Goal: Task Accomplishment & Management: Use online tool/utility

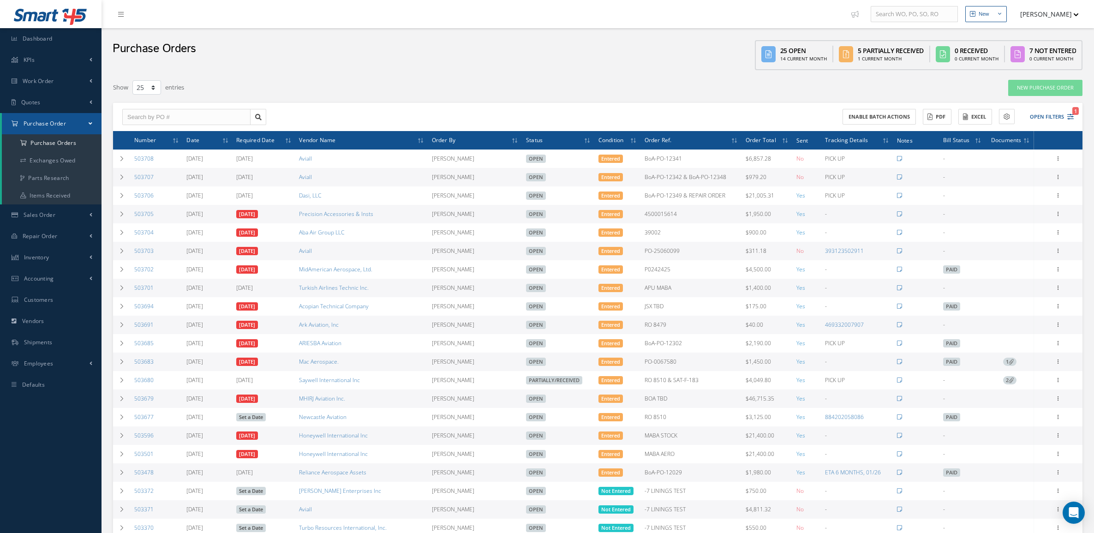
select select "25"
click at [152, 118] on input "text" at bounding box center [186, 117] width 128 height 17
type input "503808"
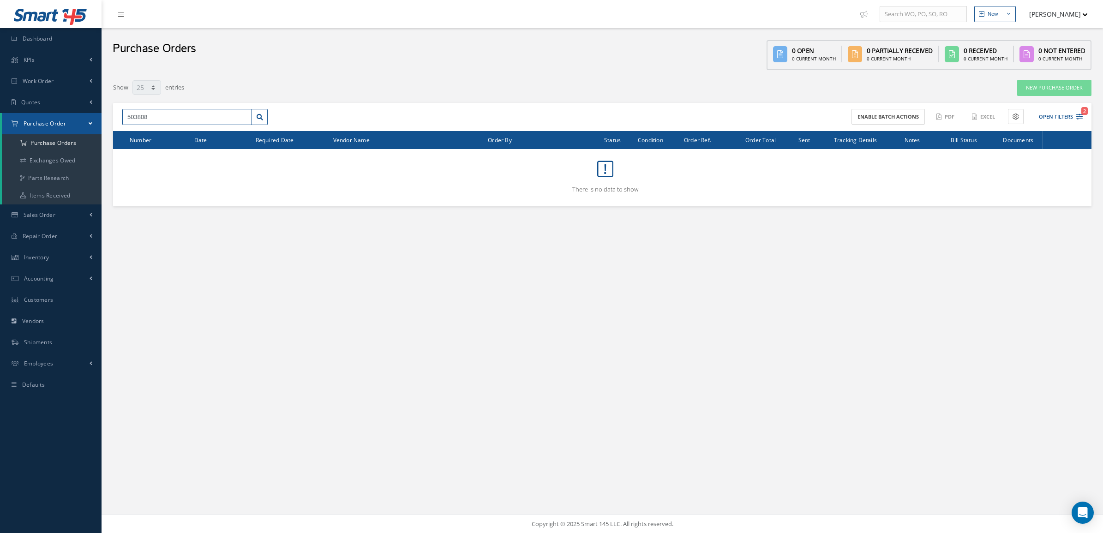
drag, startPoint x: 187, startPoint y: 118, endPoint x: 21, endPoint y: 116, distance: 165.7
click at [21, 116] on div "Smart 145 Dashboard KPIs Accounting Work Order Work Order Preview Work Order Wo…" at bounding box center [551, 266] width 1103 height 533
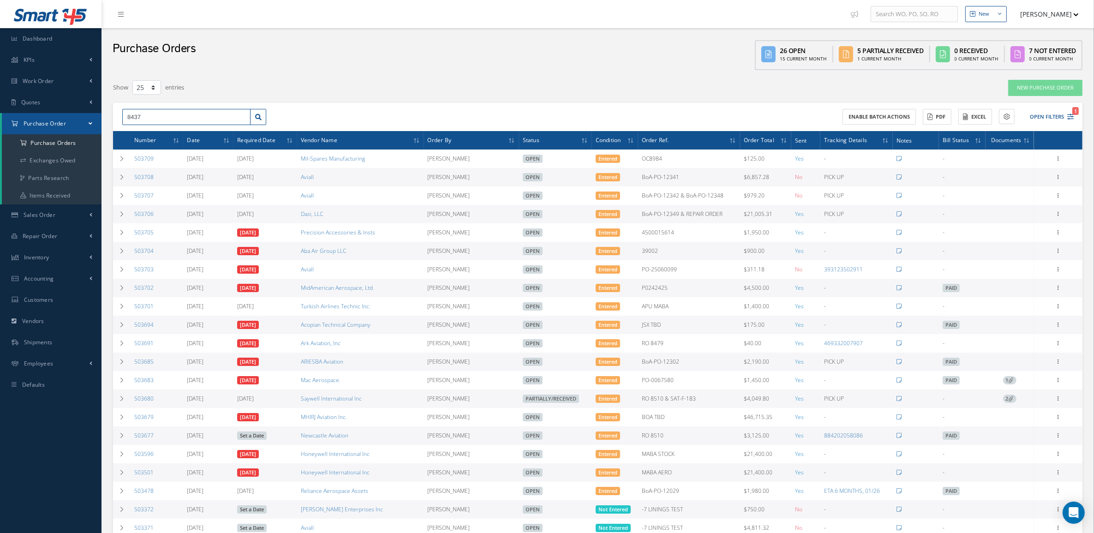
type input "8437"
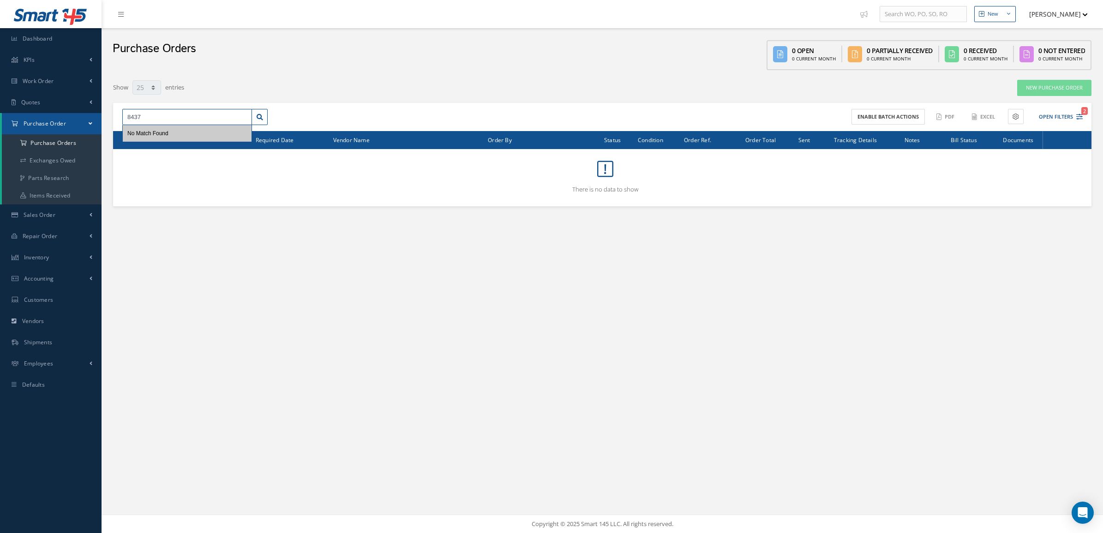
drag, startPoint x: 169, startPoint y: 114, endPoint x: 0, endPoint y: 109, distance: 169.0
click at [0, 112] on html "Smart 145 Dashboard KPIs Accounting Work Order Work Order Preview Work Order Wo…" at bounding box center [551, 266] width 1103 height 533
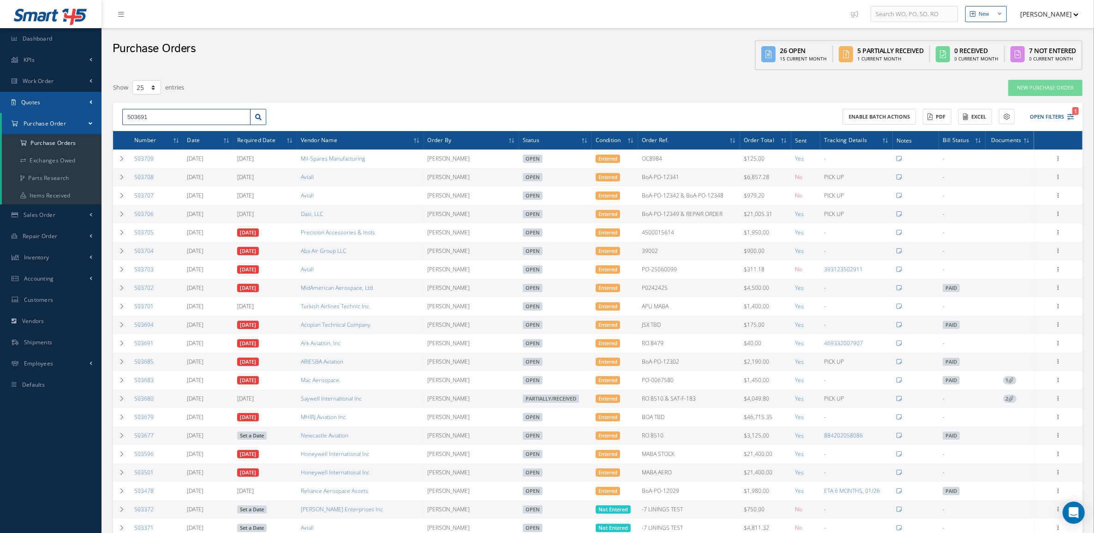
type input "503691"
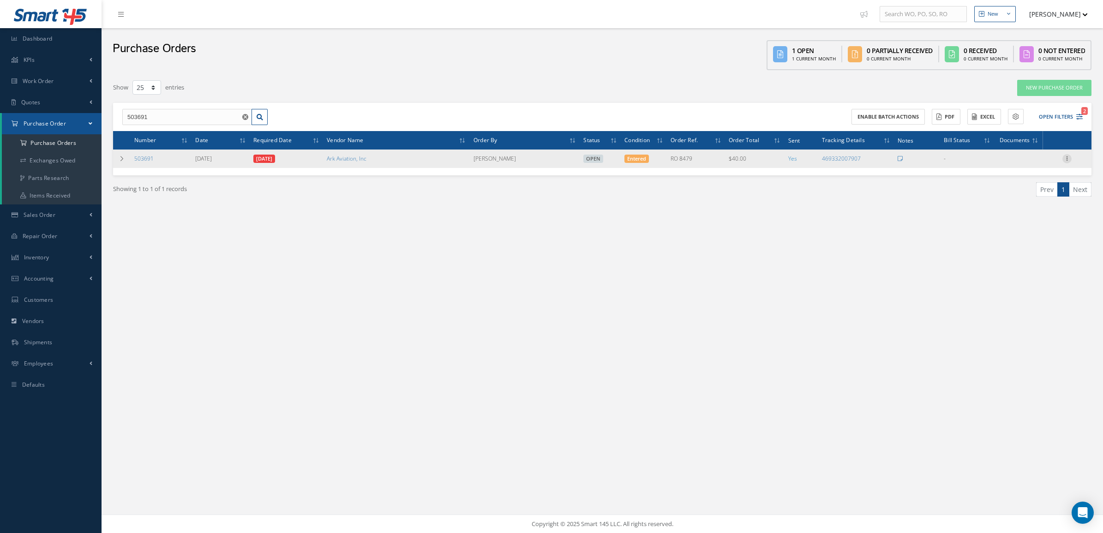
click at [1065, 157] on icon at bounding box center [1066, 157] width 9 height 7
click at [1034, 244] on link "Documents" at bounding box center [1024, 248] width 73 height 12
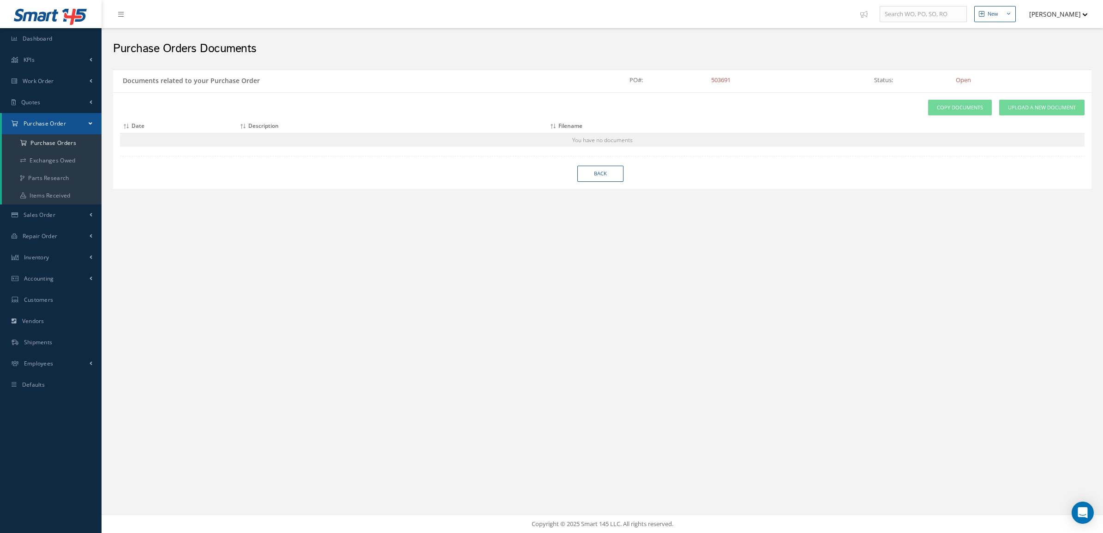
click at [1011, 114] on div "Attach File(s) Click inside this area or drag and drop to select file to upload…" at bounding box center [602, 124] width 965 height 48
drag, startPoint x: 1011, startPoint y: 114, endPoint x: 1011, endPoint y: 108, distance: 6.9
click at [1011, 108] on span "Upload a New Document" at bounding box center [1042, 108] width 68 height 8
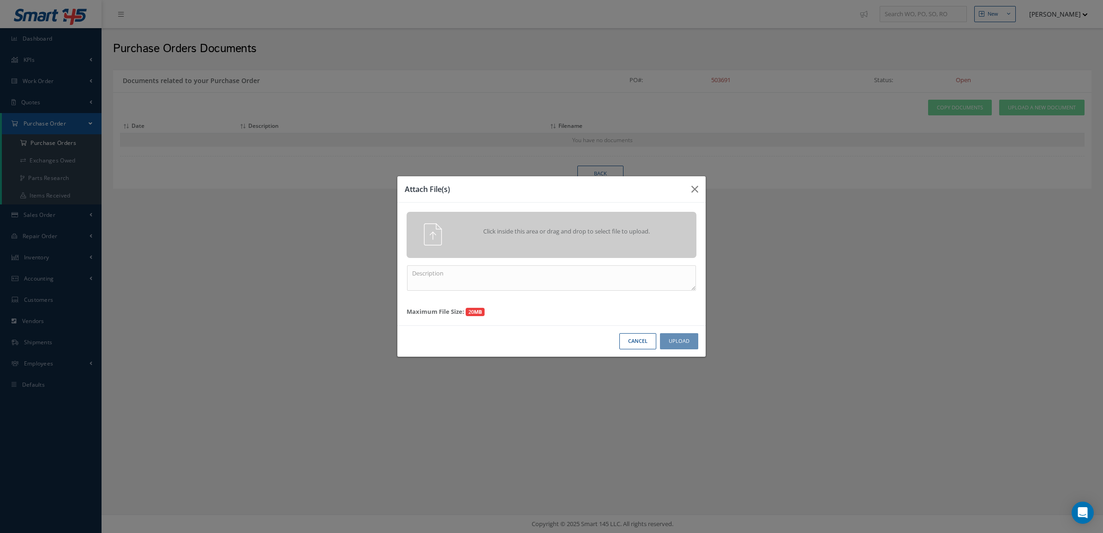
click at [579, 246] on div "Click inside this area or drag and drop to select file to upload." at bounding box center [552, 235] width 290 height 46
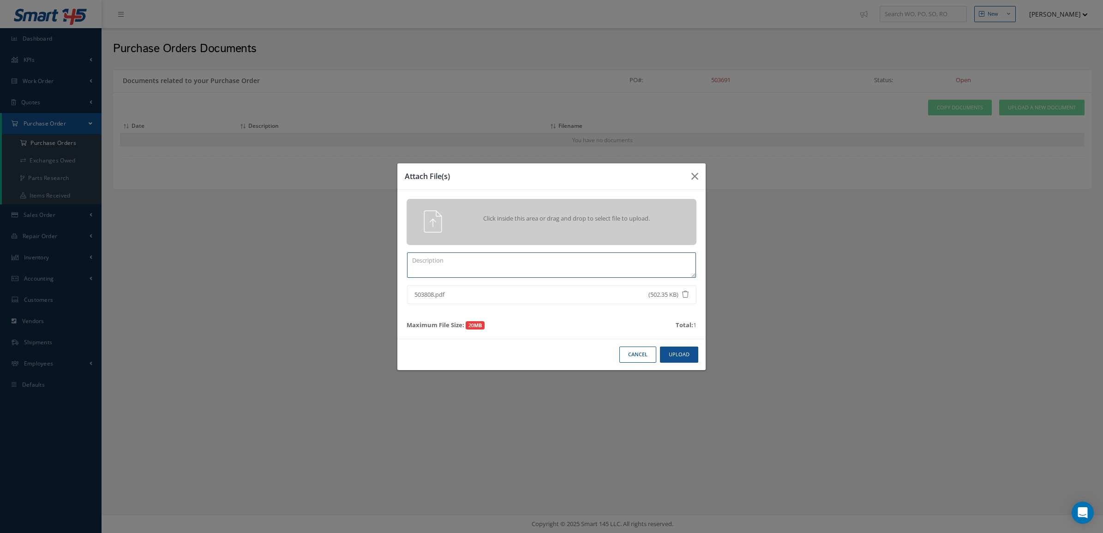
click at [566, 273] on textarea at bounding box center [551, 264] width 289 height 25
type textarea "CERTS 503691"
click at [675, 357] on button "Upload" at bounding box center [679, 355] width 38 height 16
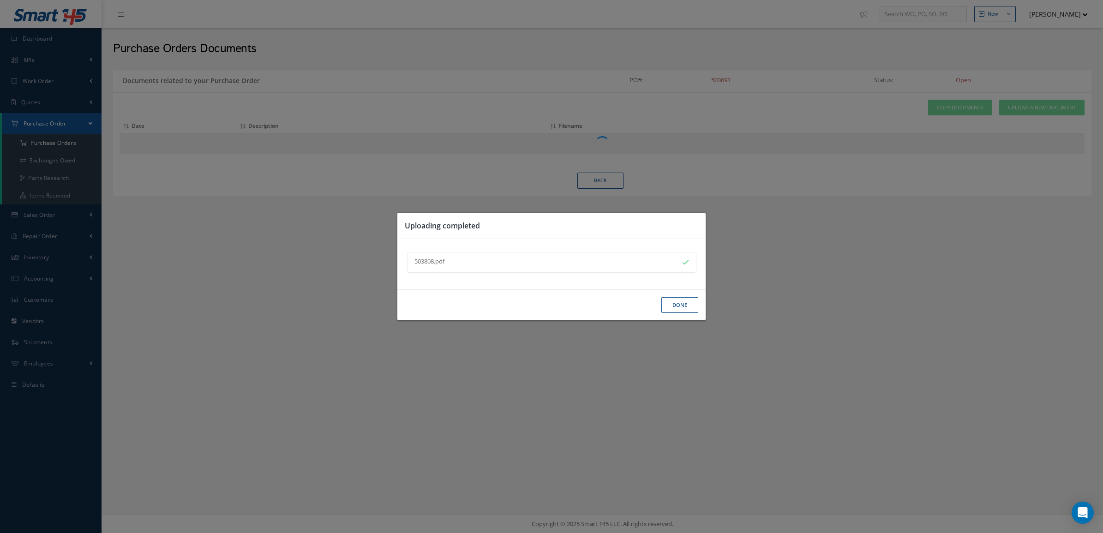
click at [677, 306] on button "Done" at bounding box center [679, 305] width 37 height 16
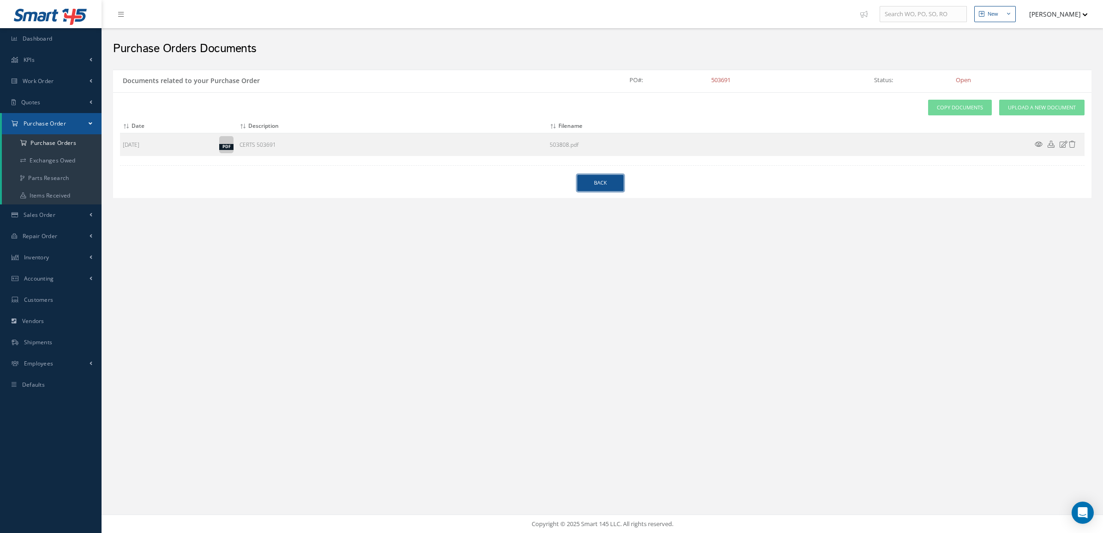
click at [582, 180] on link "Back" at bounding box center [600, 183] width 46 height 16
select select "25"
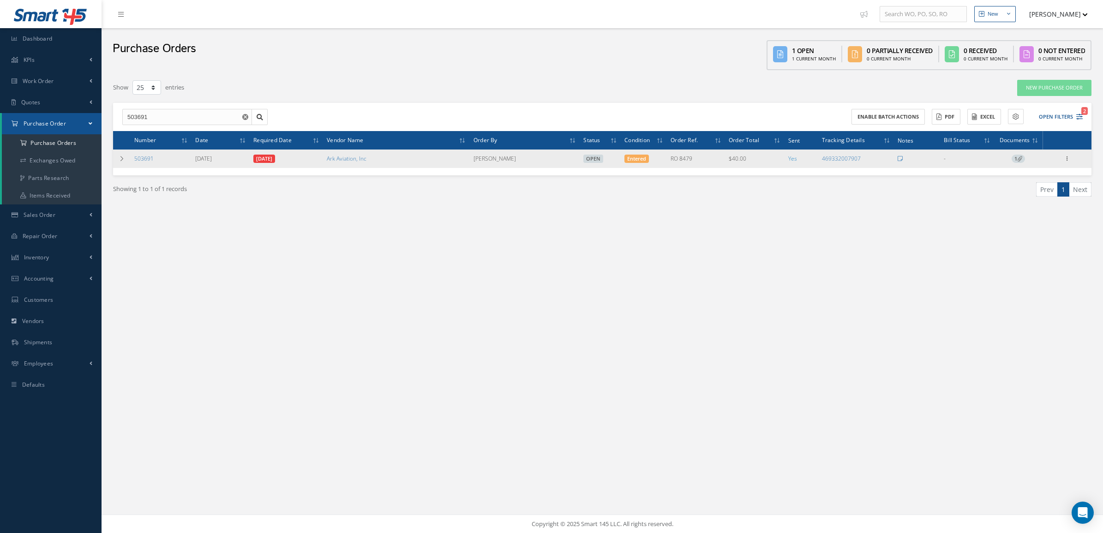
click at [1061, 160] on div "Receive Show Edit Create Bill Cancel Send By Email Email History Documents Prin…" at bounding box center [1066, 158] width 11 height 11
click at [1063, 160] on icon at bounding box center [1066, 157] width 9 height 7
click at [1018, 164] on link "Receive" at bounding box center [1024, 165] width 73 height 12
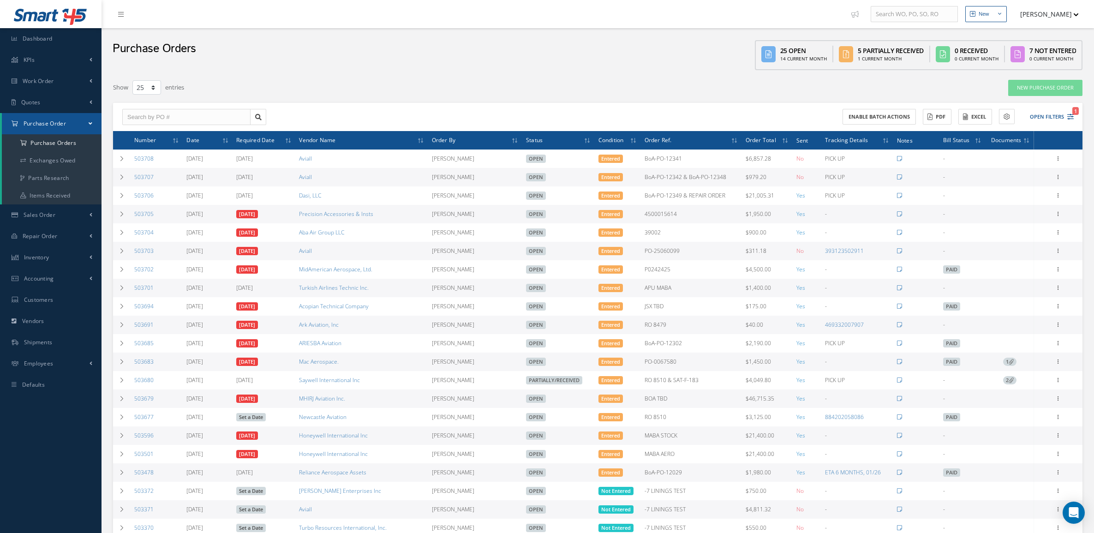
select select "25"
click at [54, 241] on link "Repair Order" at bounding box center [51, 236] width 102 height 21
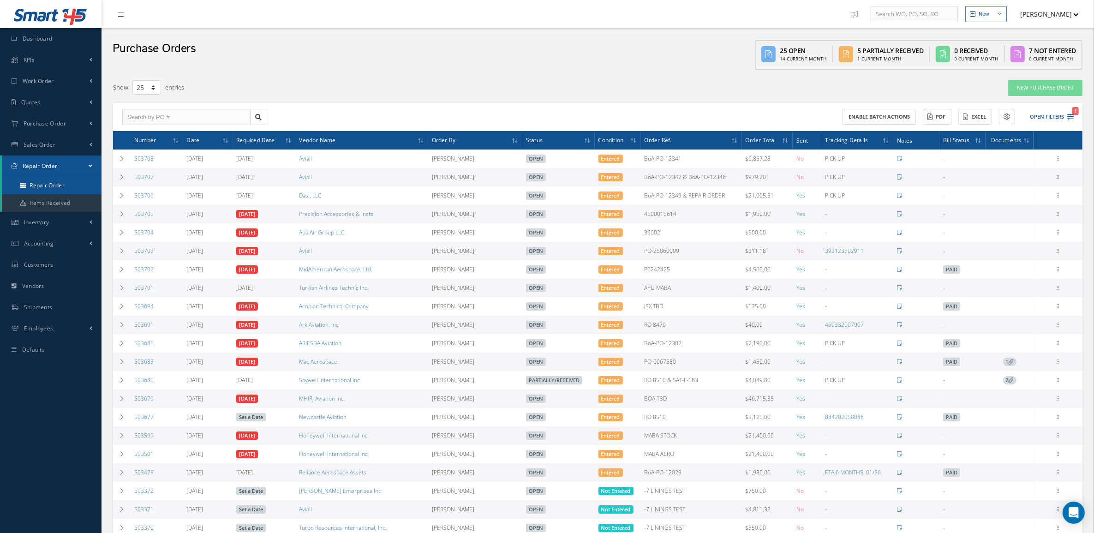
click at [55, 186] on link "Repair Order" at bounding box center [52, 186] width 100 height 18
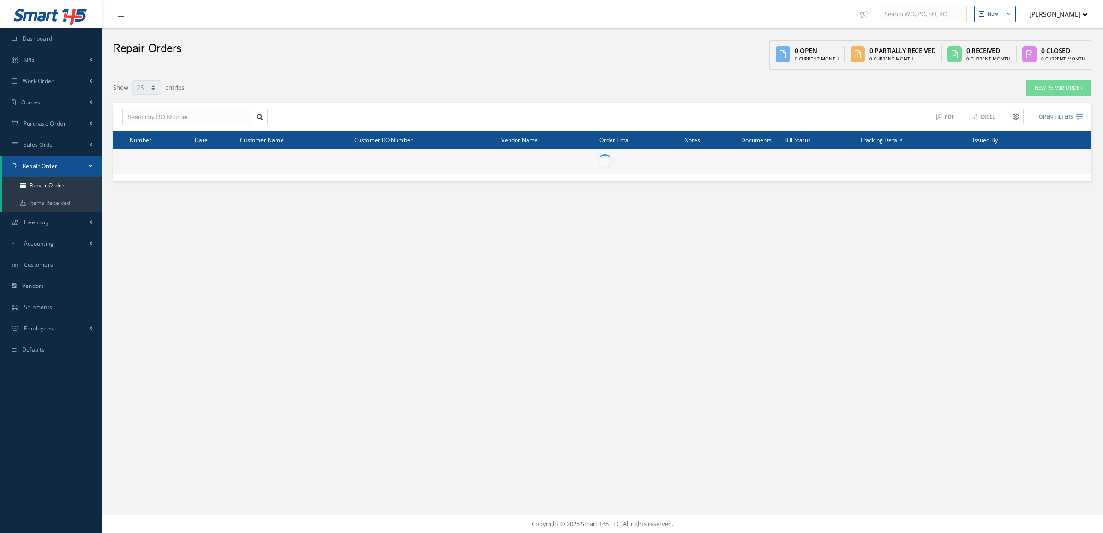
select select "25"
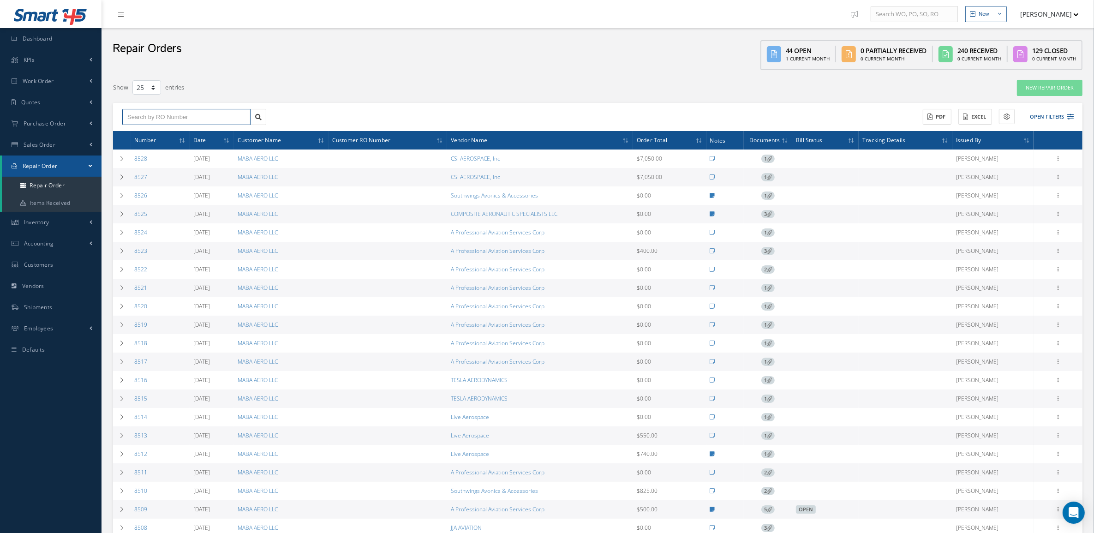
click at [153, 115] on input "text" at bounding box center [186, 117] width 128 height 17
type input "8437"
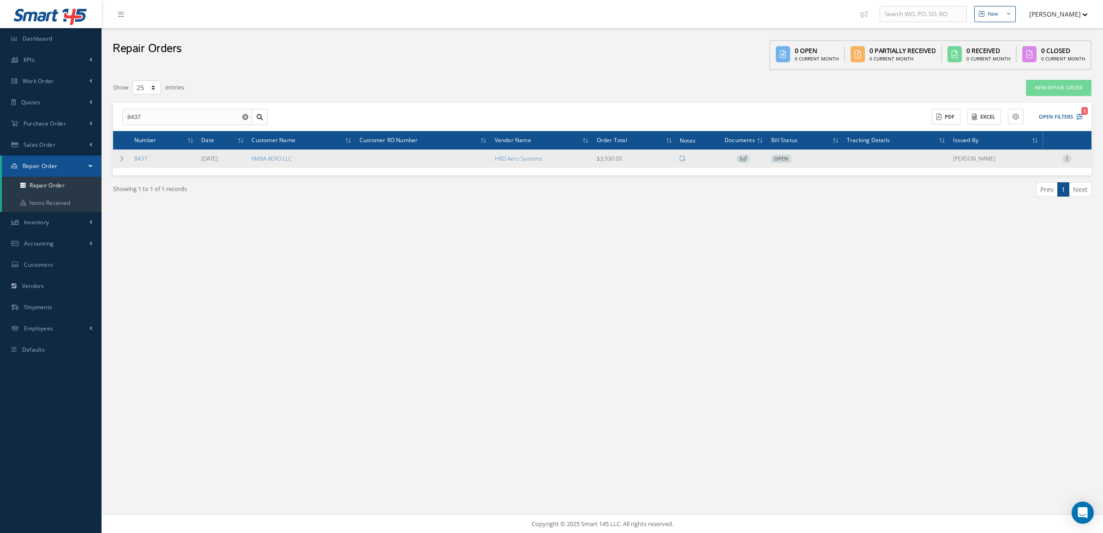
click at [1067, 156] on icon at bounding box center [1066, 157] width 9 height 7
click at [1035, 201] on link "Documents" at bounding box center [1024, 200] width 73 height 12
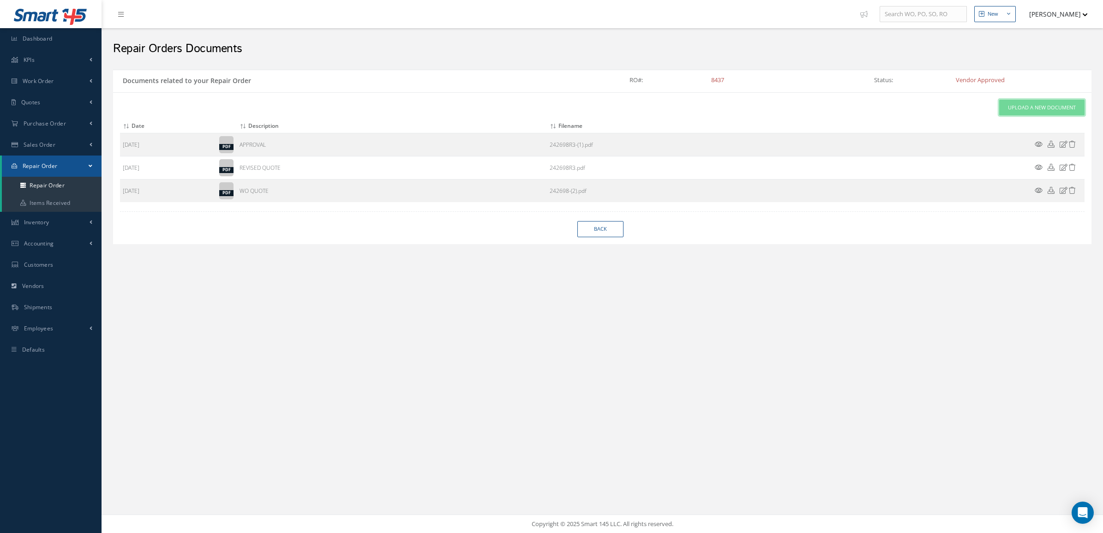
click at [1007, 116] on link "Upload a New Document" at bounding box center [1041, 108] width 85 height 16
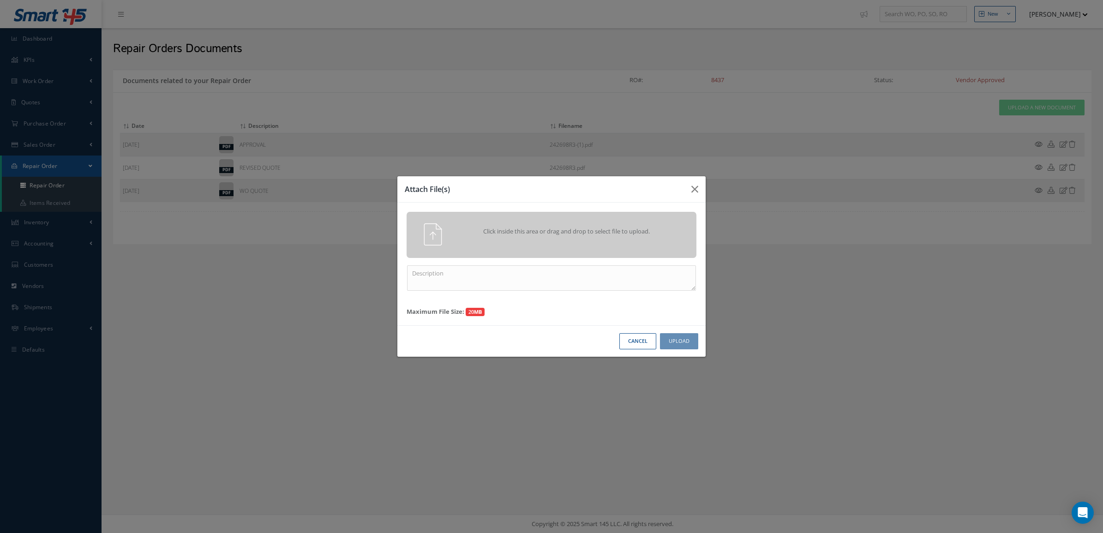
click at [603, 231] on span "Click inside this area or drag and drop to select file to upload." at bounding box center [567, 231] width 210 height 9
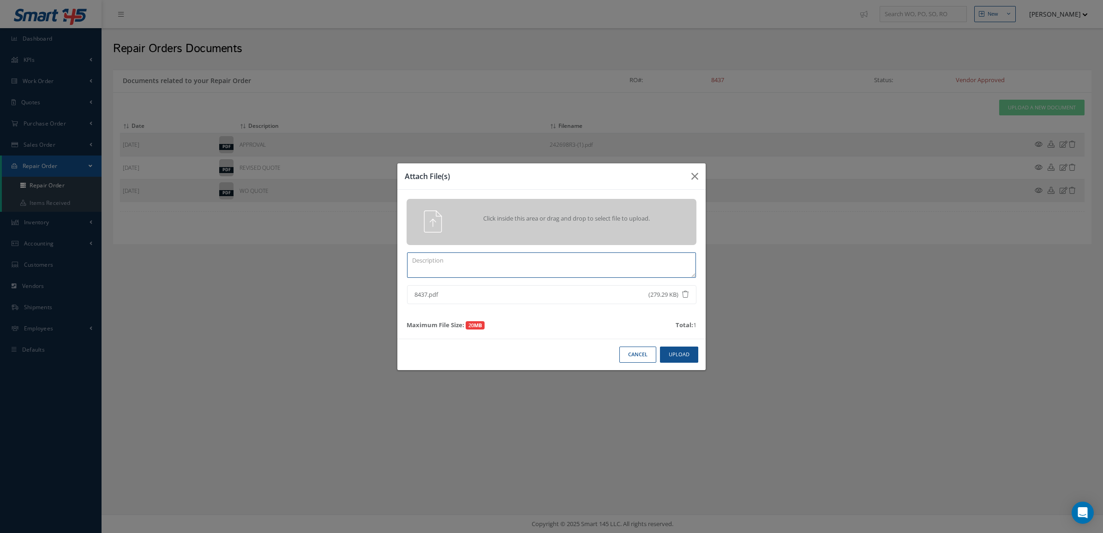
click at [554, 253] on textarea at bounding box center [551, 264] width 289 height 25
type textarea "CERTS"
click at [689, 348] on button "Upload" at bounding box center [679, 355] width 38 height 16
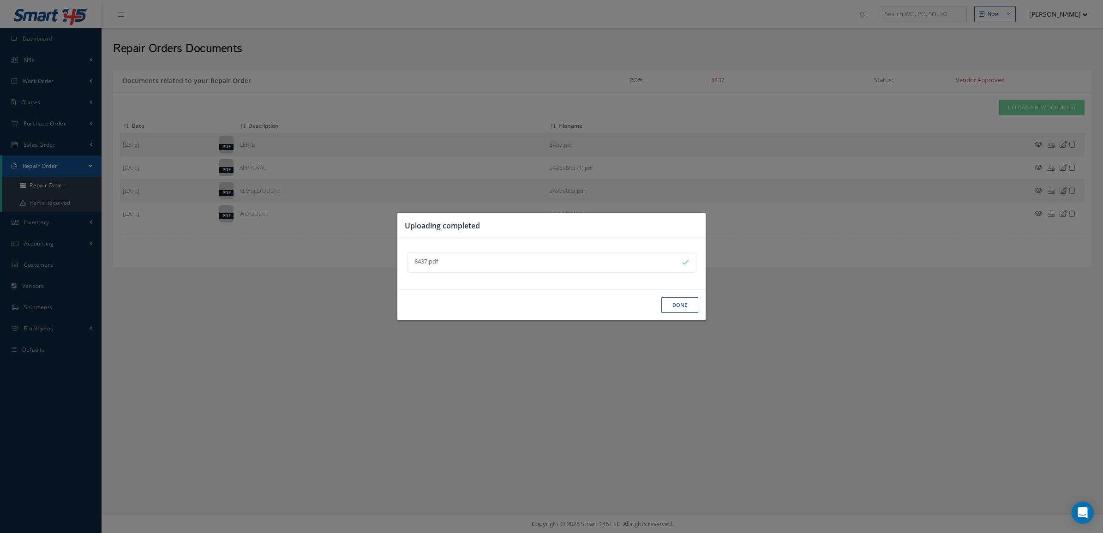
click at [680, 303] on button "Done" at bounding box center [679, 305] width 37 height 16
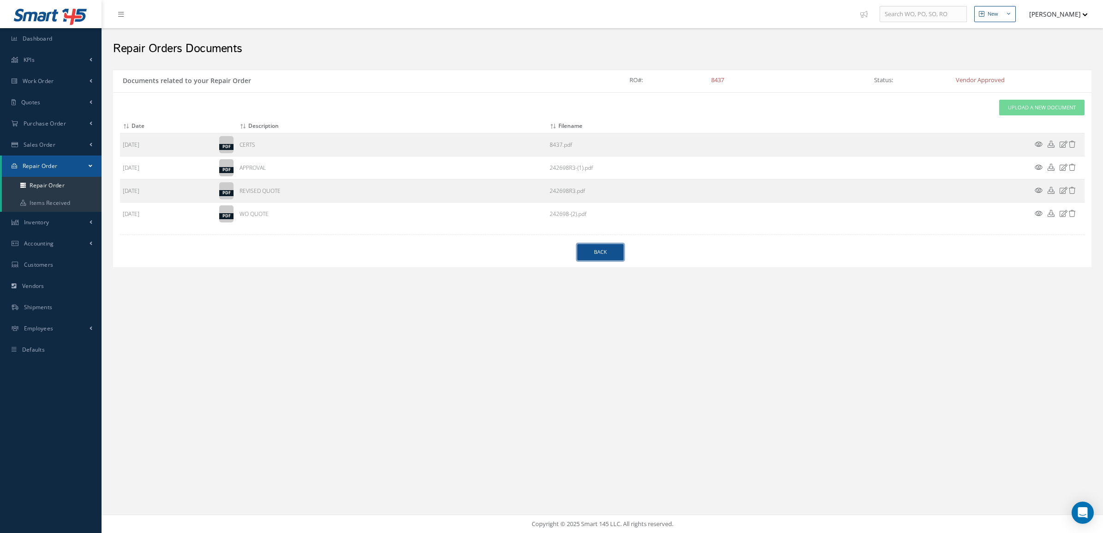
click at [587, 257] on link "Back" at bounding box center [600, 252] width 46 height 16
select select "25"
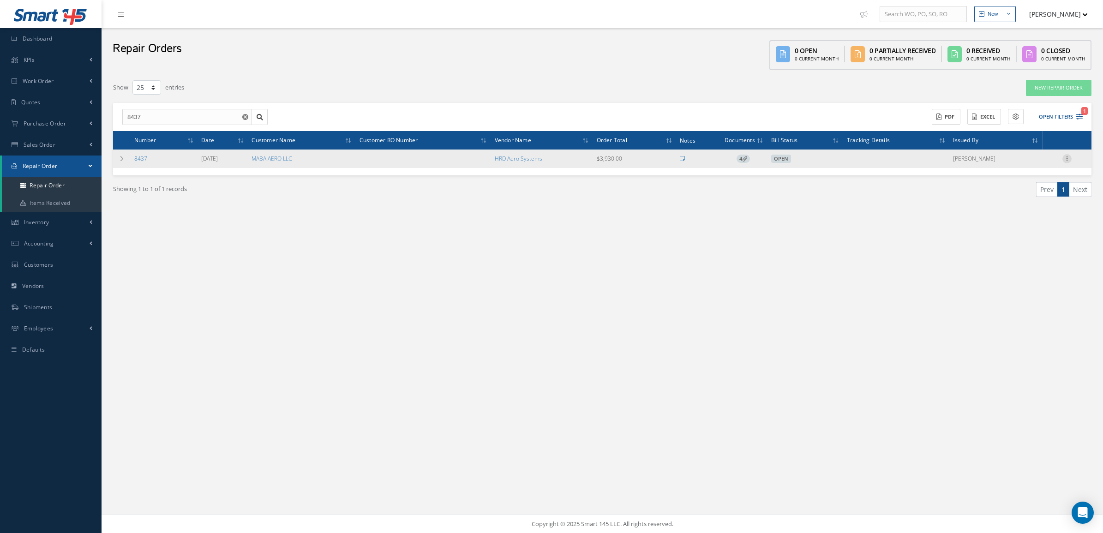
click at [1069, 159] on icon at bounding box center [1066, 157] width 9 height 7
click at [1035, 207] on link "Receive" at bounding box center [1024, 212] width 73 height 12
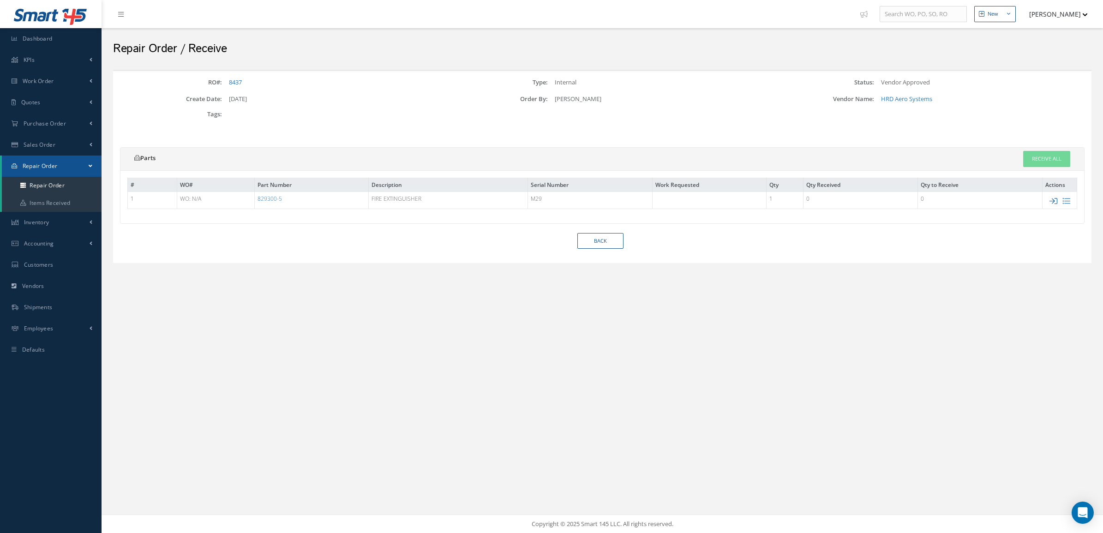
click at [1050, 197] on icon at bounding box center [1053, 201] width 8 height 8
type input "M29"
type input "$1,060"
checkbox input "true"
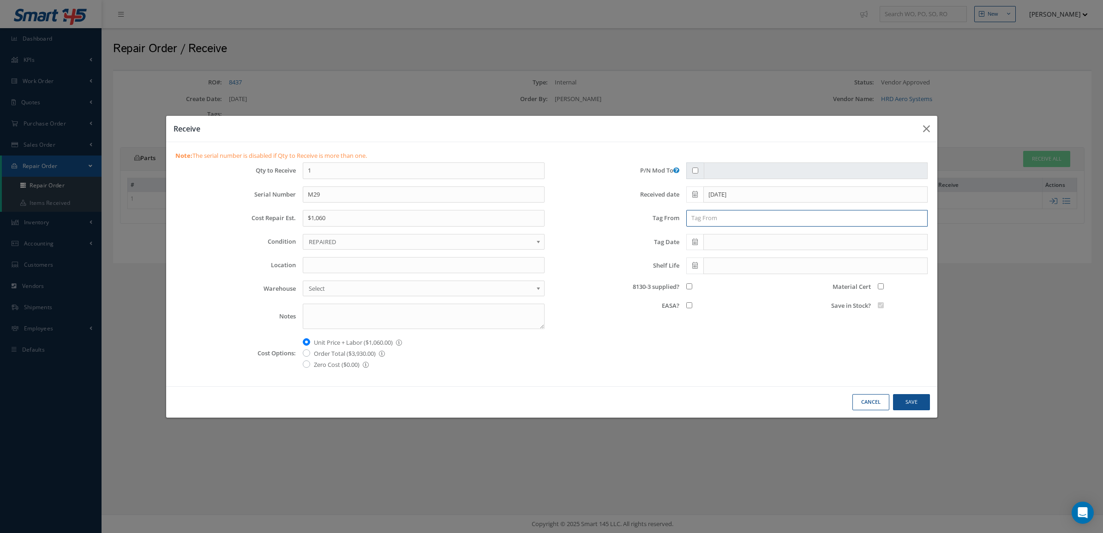
click at [738, 220] on input "text" at bounding box center [807, 218] width 242 height 17
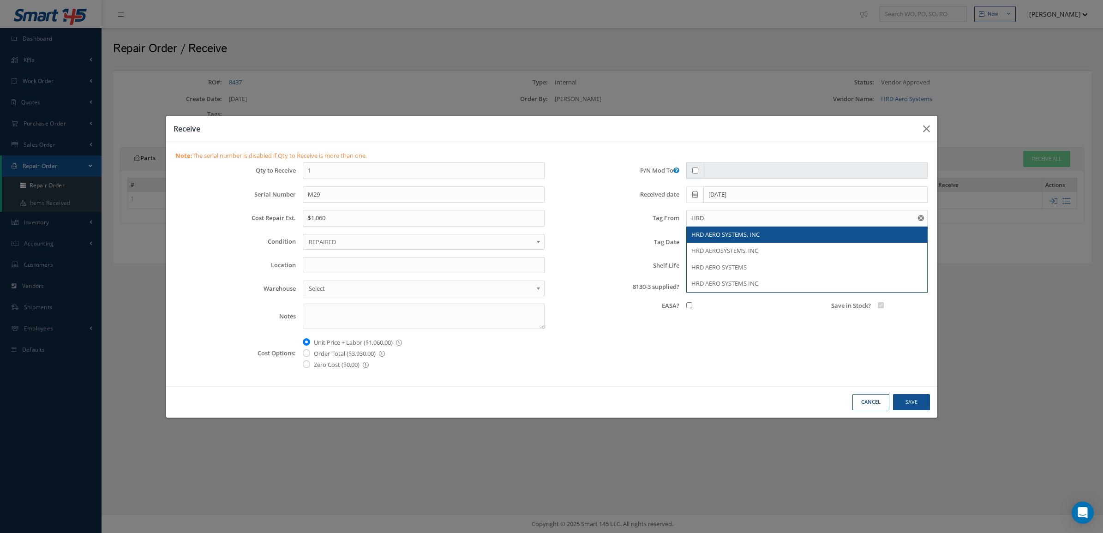
click at [767, 230] on div "HRD AERO SYSTEMS, INC" at bounding box center [807, 234] width 232 height 9
type input "HRD AERO SYSTEMS, INC"
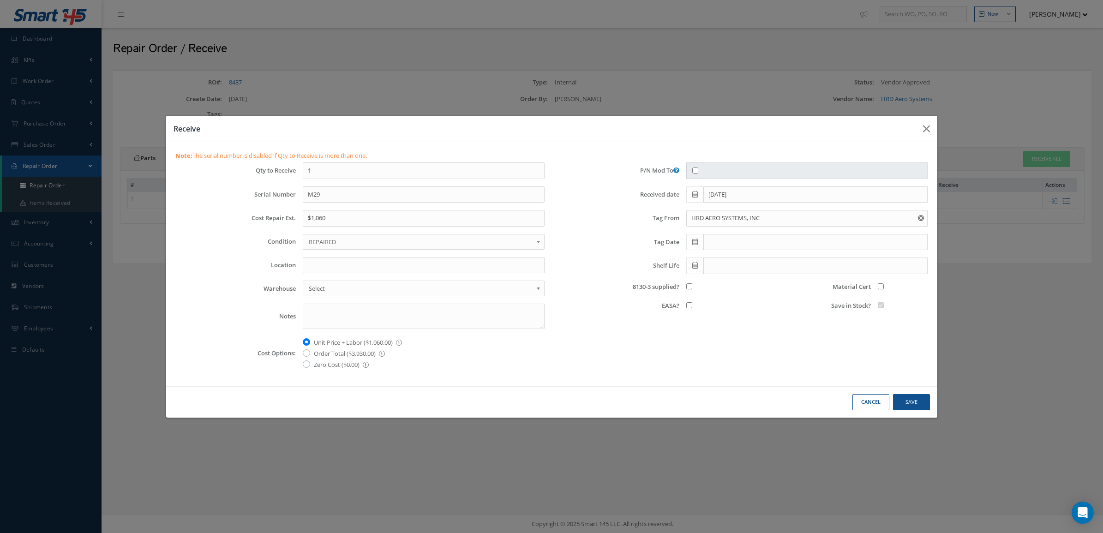
click at [695, 241] on icon at bounding box center [695, 242] width 6 height 6
drag, startPoint x: 735, startPoint y: 286, endPoint x: 725, endPoint y: 290, distance: 9.9
click at [734, 285] on td "3" at bounding box center [735, 286] width 14 height 14
type input "[DATE]"
click at [688, 285] on input "8130-3 supplied?" at bounding box center [689, 286] width 6 height 6
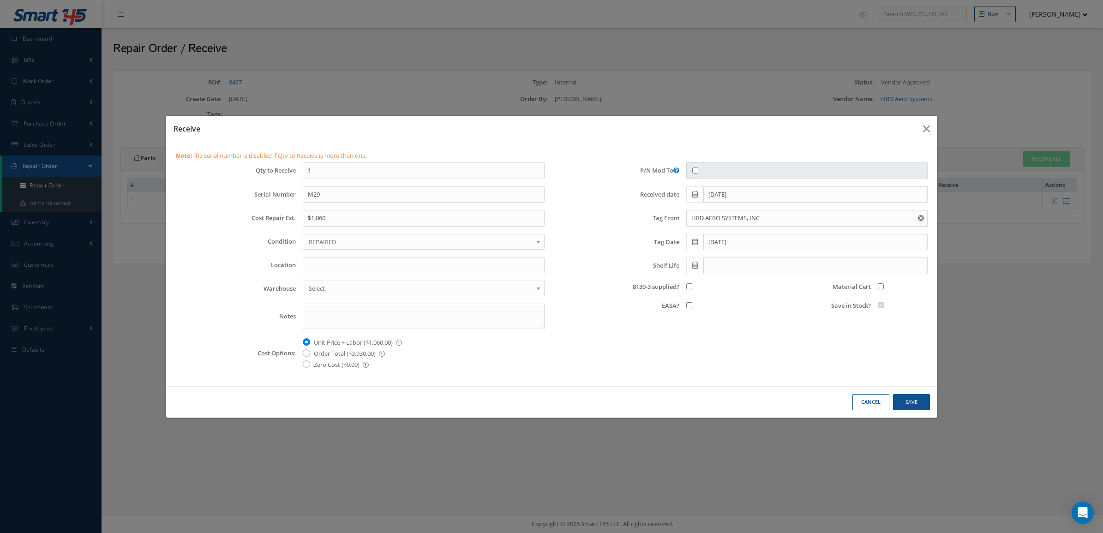
checkbox input "true"
click at [882, 288] on input "Material Cert" at bounding box center [881, 286] width 6 height 6
checkbox input "true"
click at [351, 352] on label "Order Total ($3,930.00) This option sets the cost of order total" at bounding box center [349, 353] width 71 height 11
click at [320, 352] on input "Order Total ($3,930.00) This option sets the cost of order total" at bounding box center [317, 351] width 6 height 6
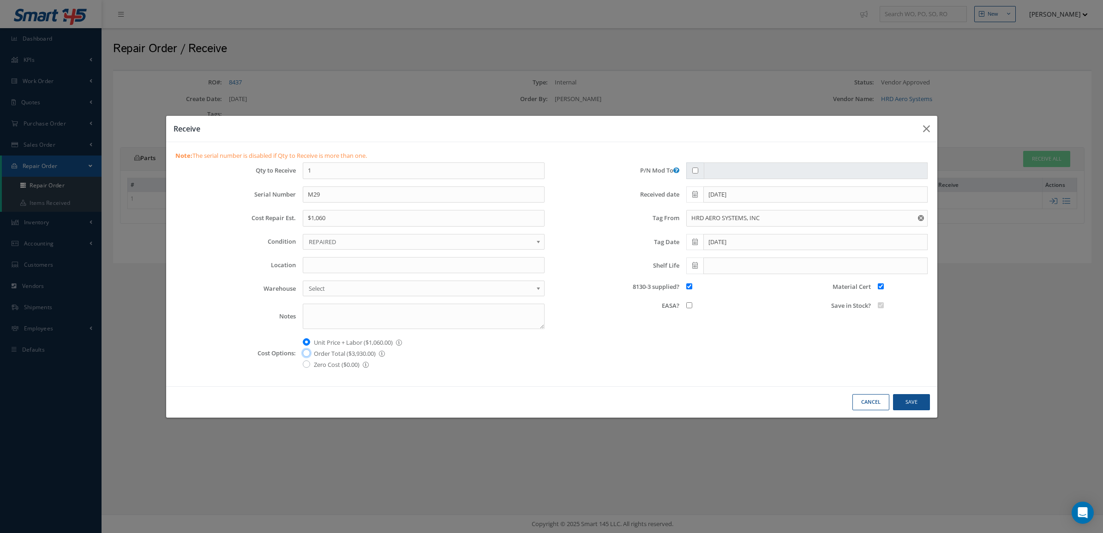
radio input "true"
type input "$3,930"
click at [328, 243] on span "REPAIRED" at bounding box center [421, 241] width 224 height 11
click at [903, 401] on button "Save" at bounding box center [911, 402] width 37 height 16
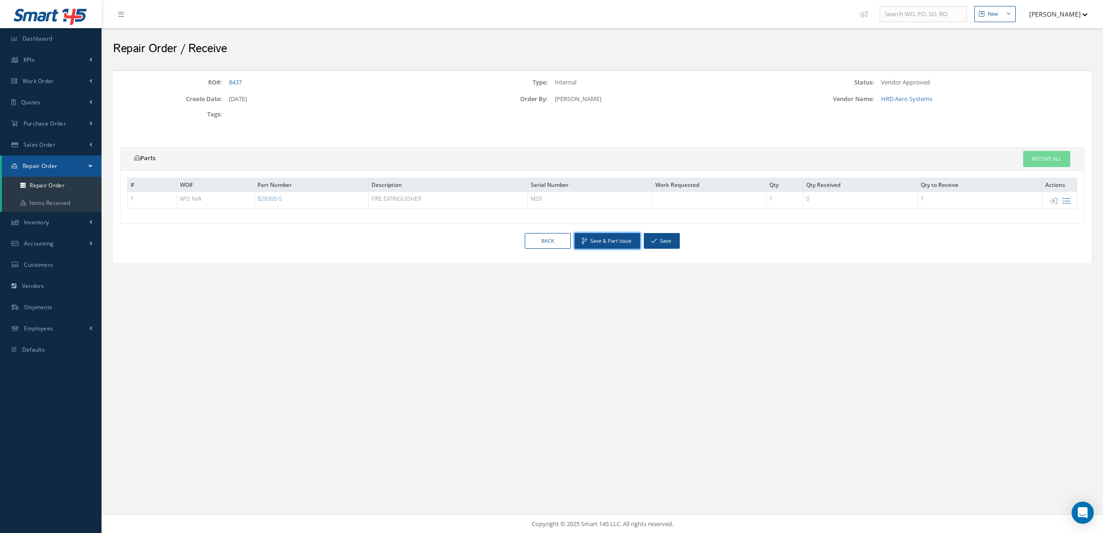
click at [602, 243] on button "Save & Part Issue" at bounding box center [608, 241] width 66 height 16
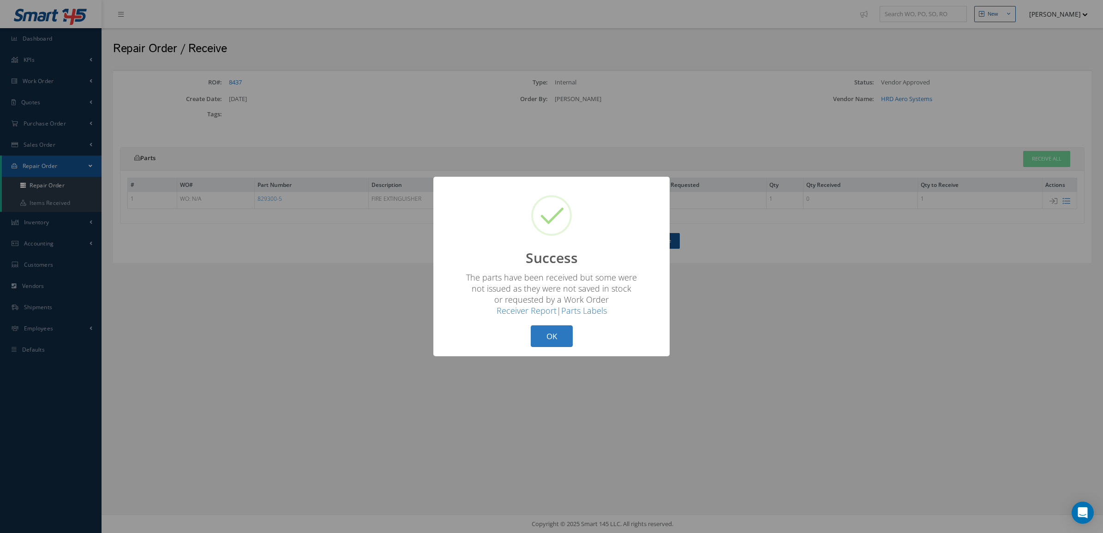
click at [564, 331] on button "OK" at bounding box center [552, 336] width 42 height 22
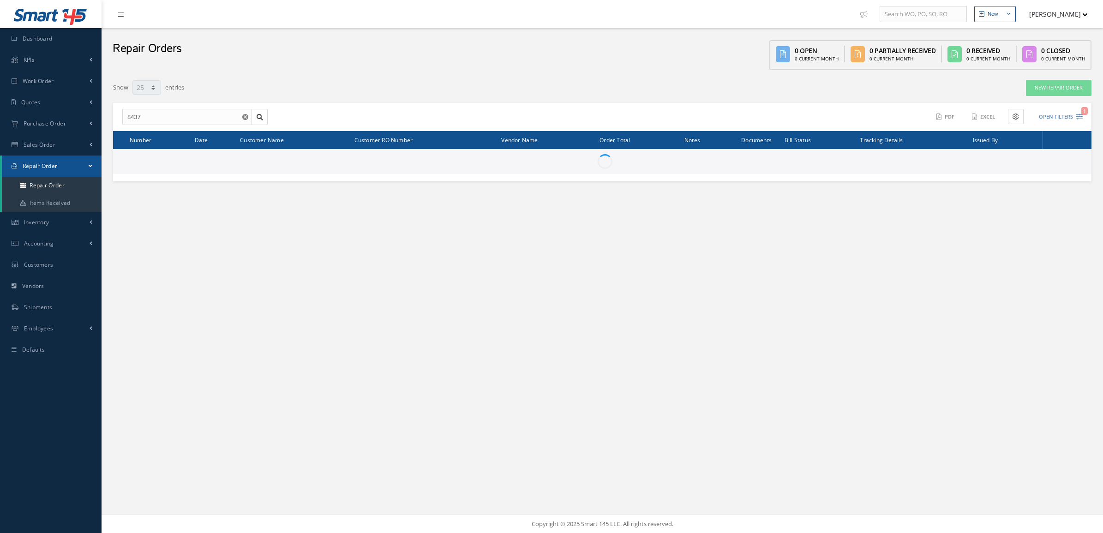
select select "25"
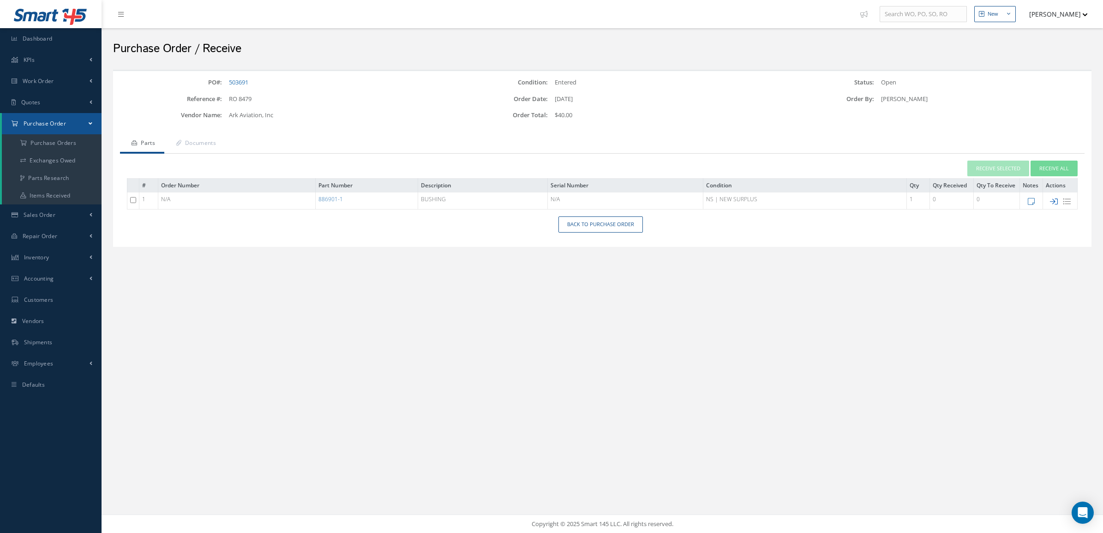
click at [1054, 202] on icon at bounding box center [1054, 202] width 8 height 8
type input "[DATE]"
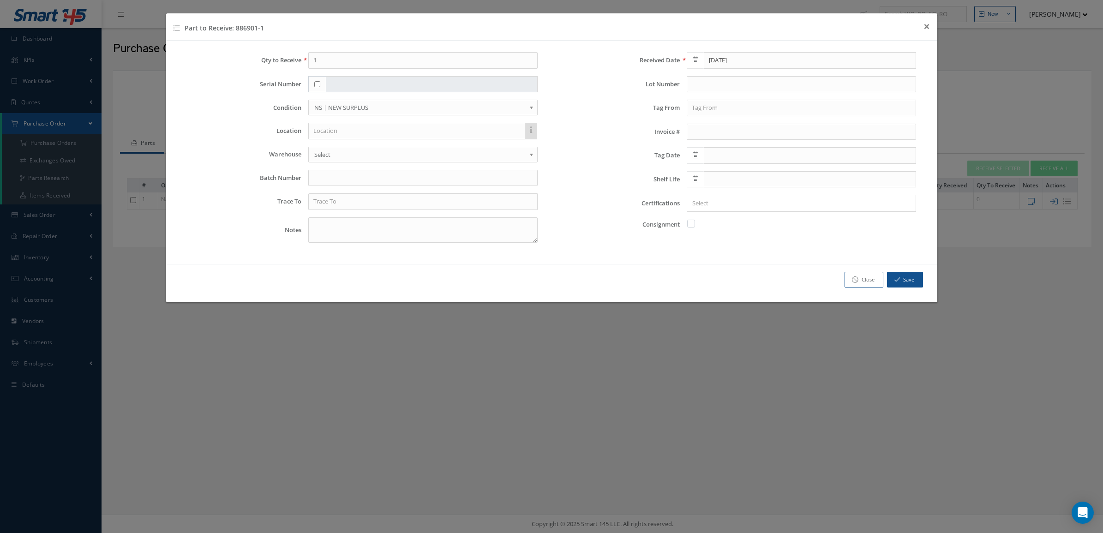
click at [319, 86] on input "checkbox" at bounding box center [317, 84] width 6 height 6
checkbox input "true"
type input "11"
drag, startPoint x: 371, startPoint y: 81, endPoint x: 323, endPoint y: 81, distance: 47.5
click at [323, 81] on div "11" at bounding box center [422, 84] width 229 height 17
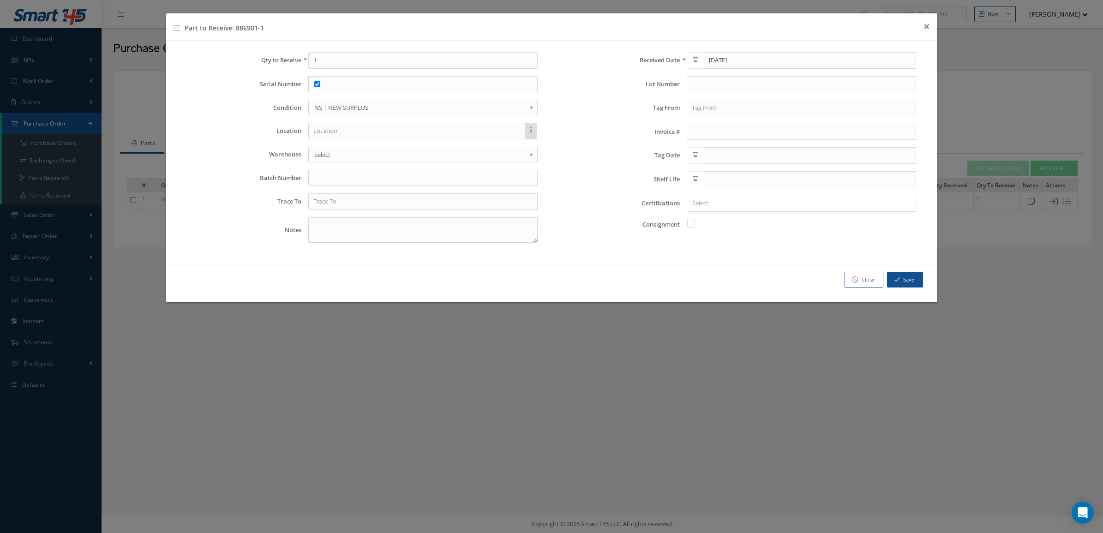
click at [563, 168] on div "Received Date 09/12/2025 Lot Number Tag From Invoice # Tag Date Shelf Life Cert…" at bounding box center [740, 151] width 379 height 198
click at [315, 82] on input "checkbox" at bounding box center [317, 84] width 6 height 6
checkbox input "false"
click at [333, 192] on div "Qty to Receive 1 Serial Number Condition OH | OVERHAUL SV | SERVICEABLE RP | RE…" at bounding box center [362, 151] width 379 height 198
click at [331, 201] on input "text" at bounding box center [422, 201] width 229 height 17
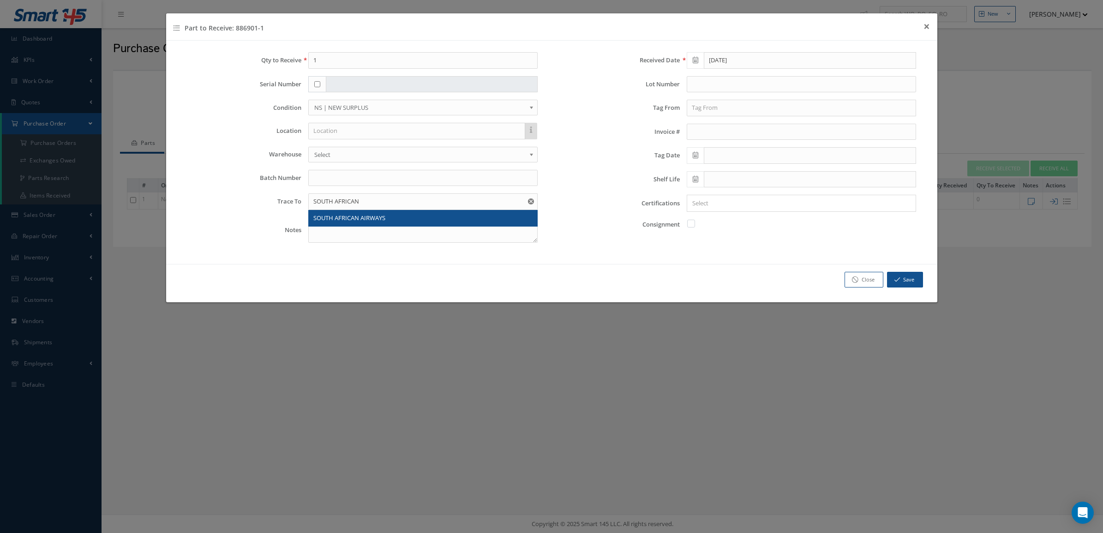
click at [386, 223] on div "SOUTH AFRICAN AIRWAYS" at bounding box center [422, 218] width 219 height 9
type input "SOUTH AFRICAN AIRWAYS"
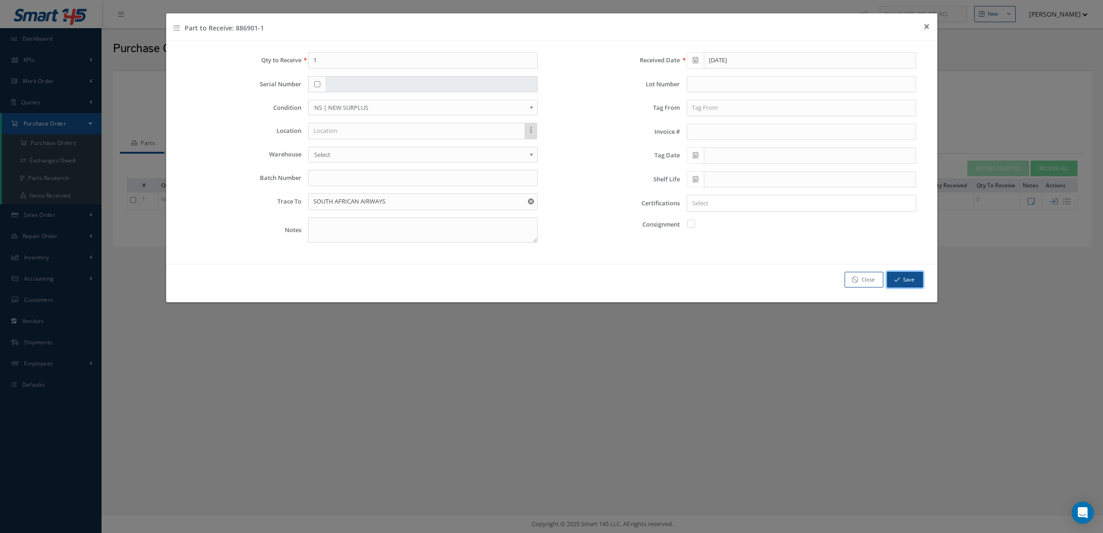
click at [900, 280] on button "Save" at bounding box center [905, 280] width 36 height 16
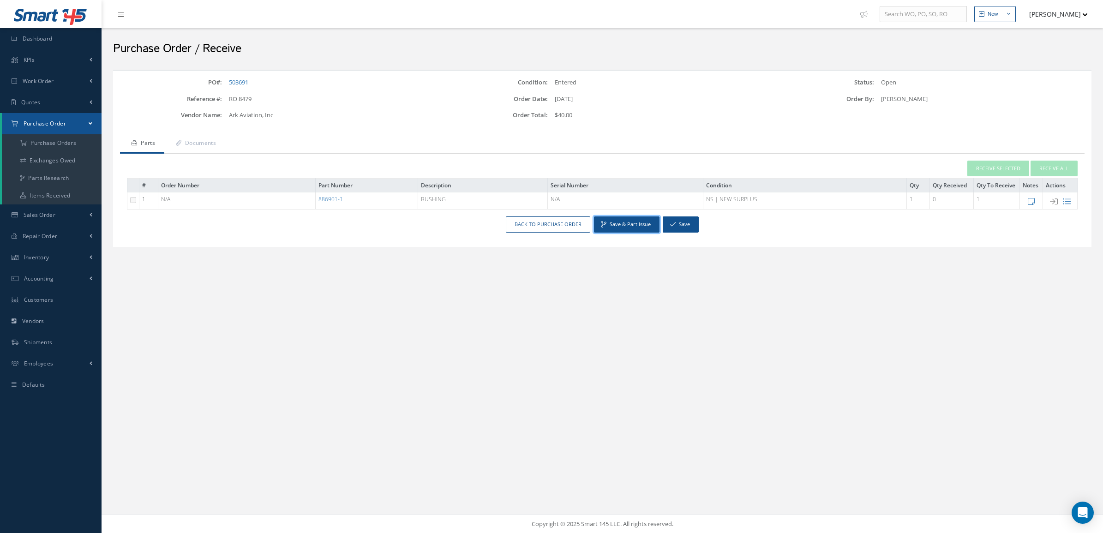
click at [614, 225] on button "Save & Part Issue" at bounding box center [627, 224] width 66 height 16
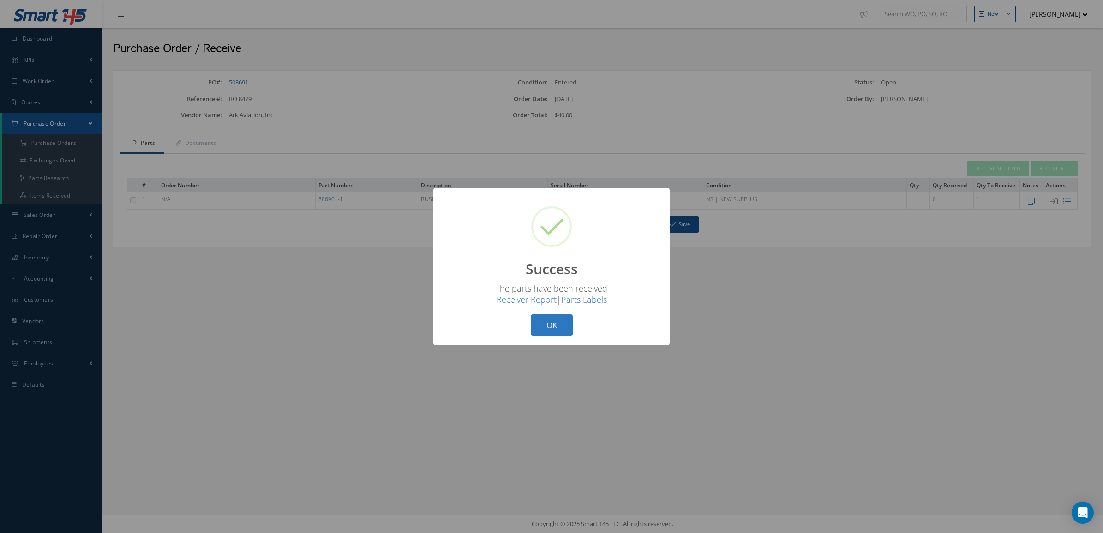
click at [540, 324] on button "OK" at bounding box center [552, 325] width 42 height 22
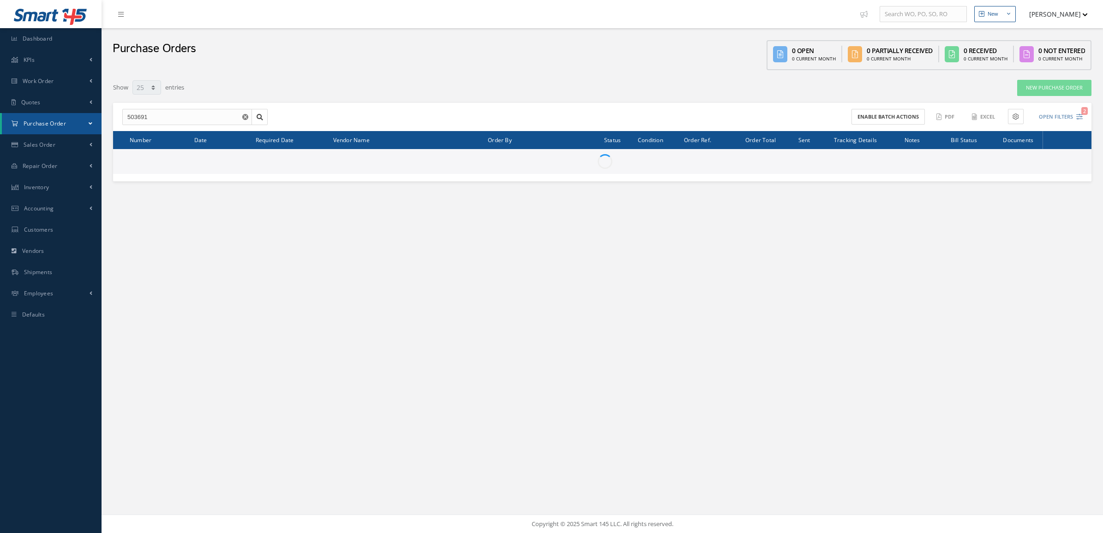
select select "25"
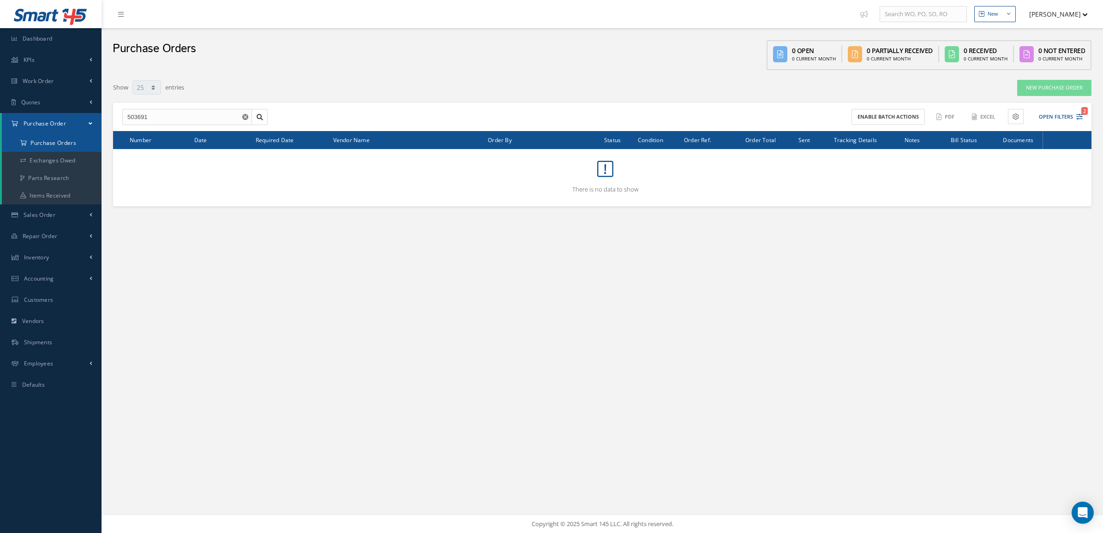
click at [43, 146] on a=1&status_id=2&status_id=3&status_id=5&collapsedFilters"] "Purchase Orders" at bounding box center [52, 143] width 100 height 18
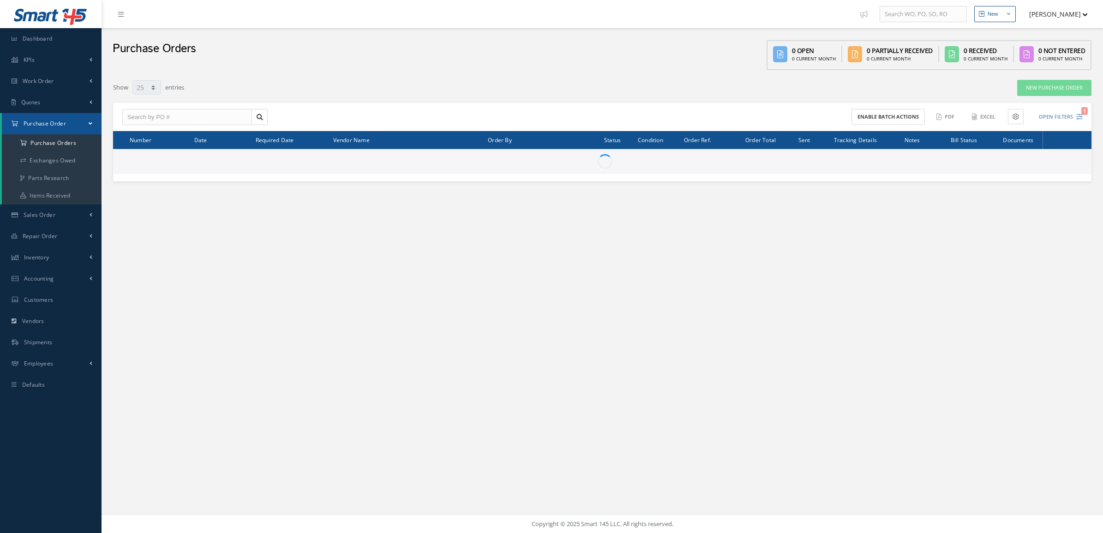
select select "25"
